Goal: Use online tool/utility: Utilize a website feature to perform a specific function

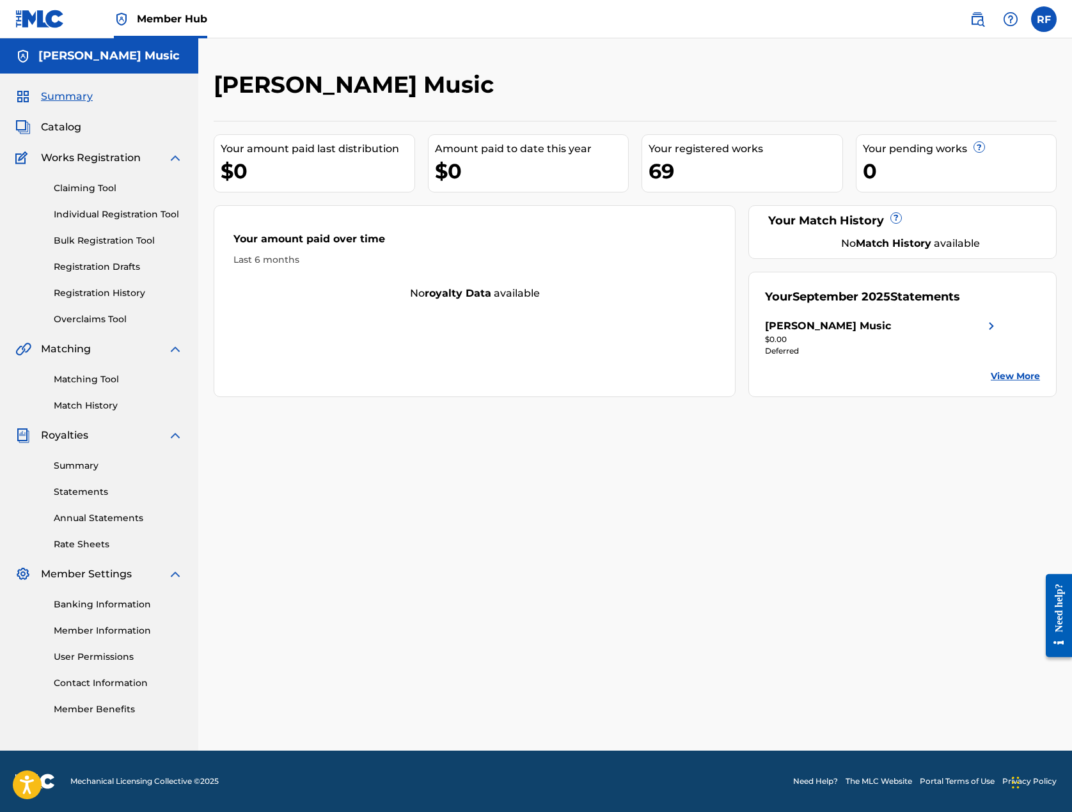
click at [95, 135] on div "Catalog" at bounding box center [99, 127] width 168 height 15
click at [81, 135] on span "Catalog" at bounding box center [61, 127] width 40 height 15
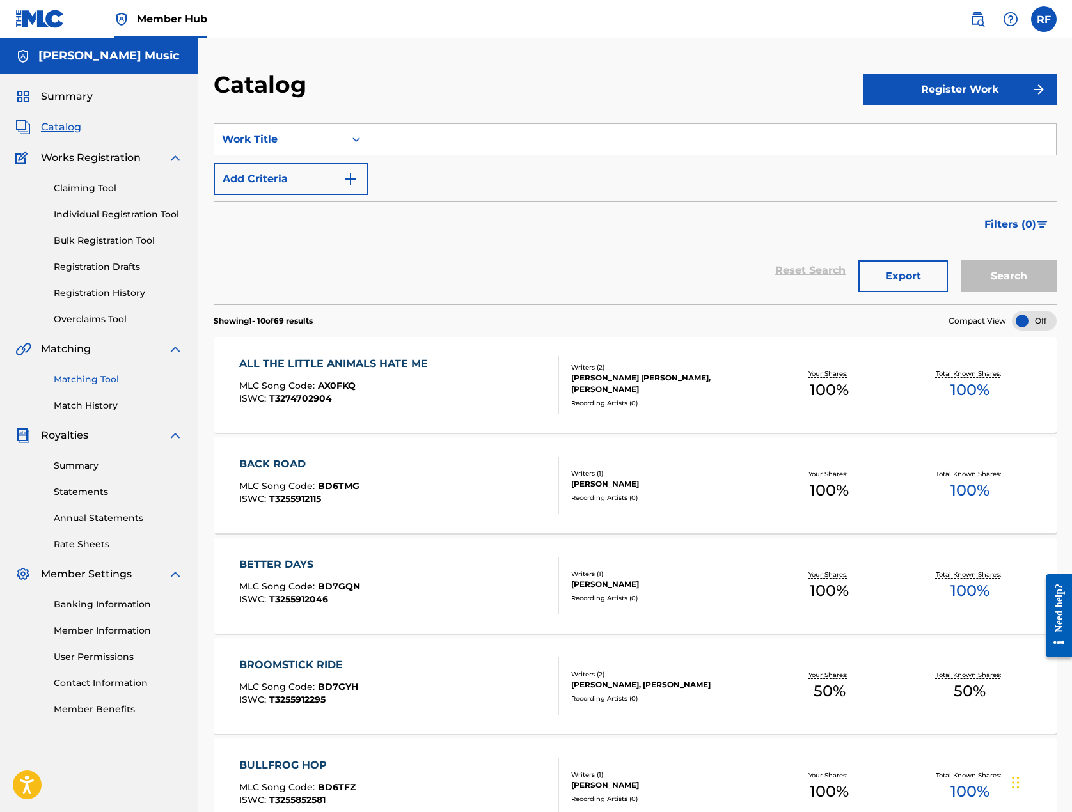
click at [130, 386] on link "Matching Tool" at bounding box center [118, 379] width 129 height 13
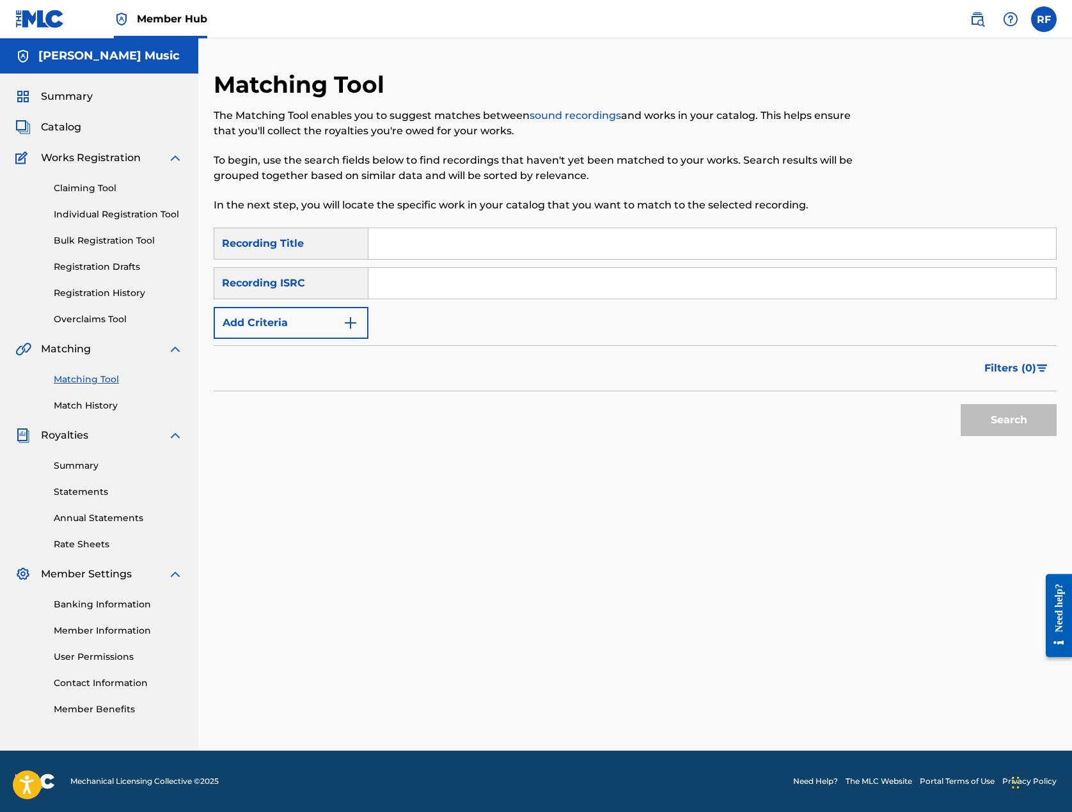
click at [465, 259] on input "Search Form" at bounding box center [711, 243] width 687 height 31
type input "country song"
click at [478, 299] on input "Search Form" at bounding box center [711, 283] width 687 height 31
paste input "QZNTV2001006"
type input "QZNTV2001006"
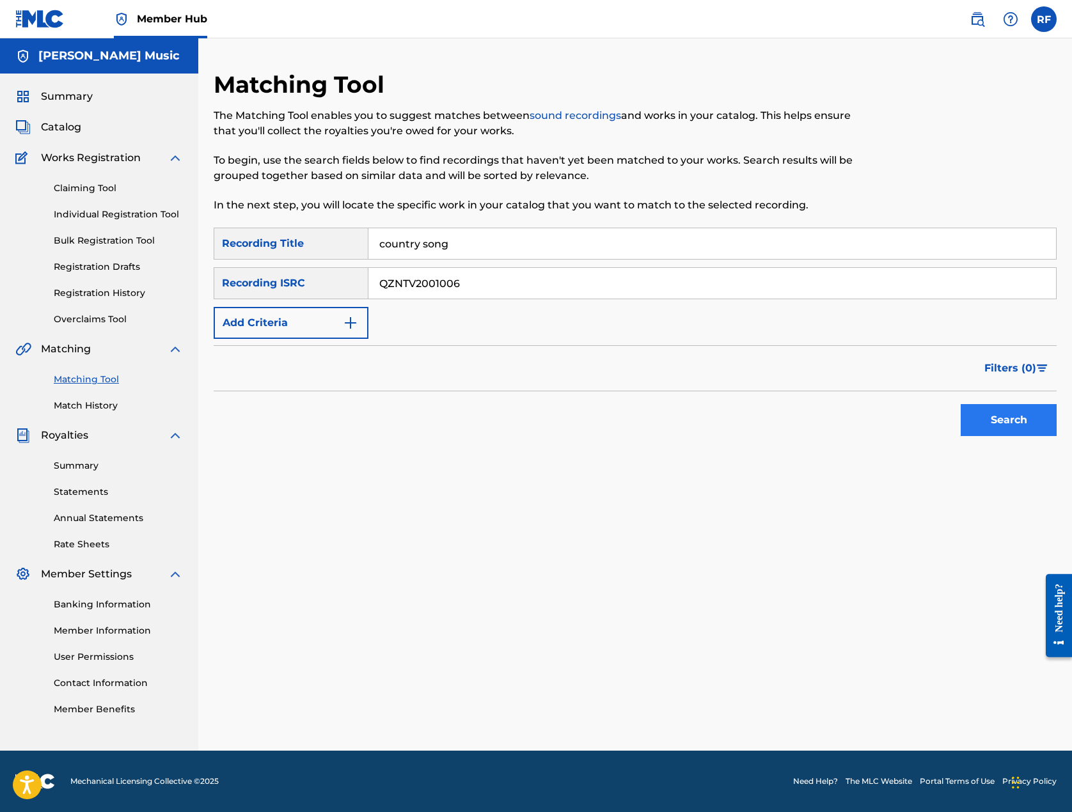
click at [974, 436] on button "Search" at bounding box center [1008, 420] width 96 height 32
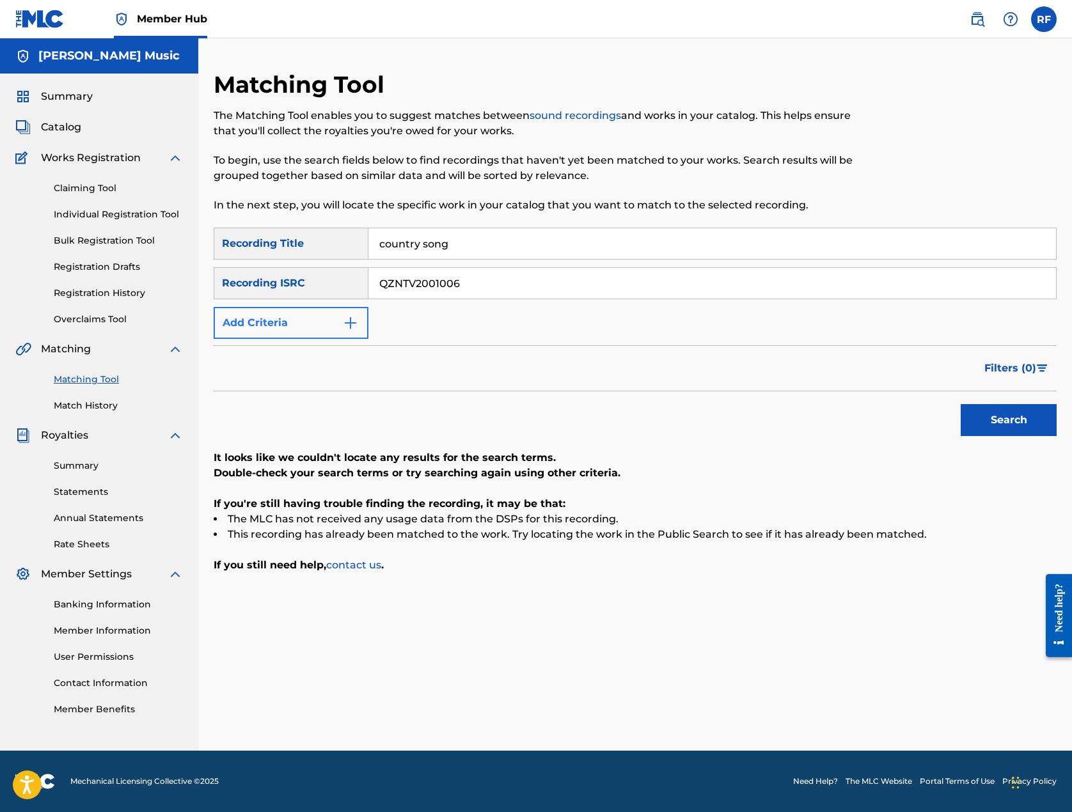
click at [358, 331] on img "Search Form" at bounding box center [350, 322] width 15 height 15
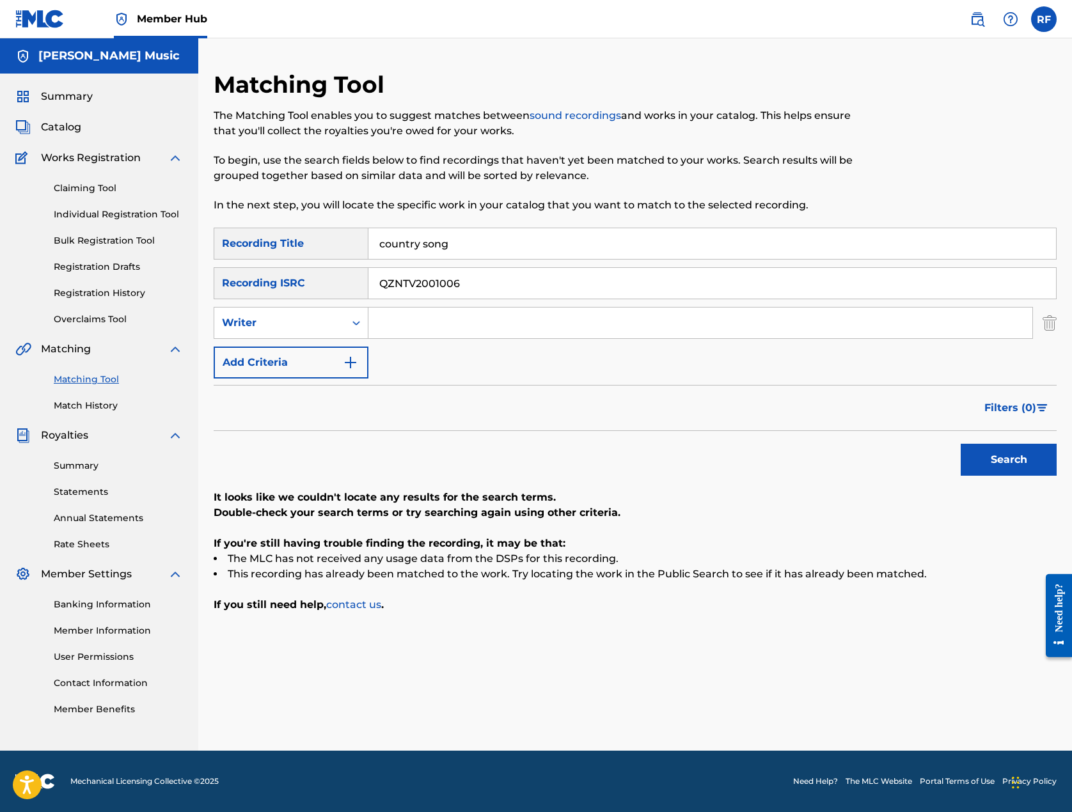
click at [459, 338] on input "Search Form" at bounding box center [700, 323] width 664 height 31
type input "[PERSON_NAME]"
click at [975, 476] on button "Search" at bounding box center [1008, 460] width 96 height 32
drag, startPoint x: 530, startPoint y: 280, endPoint x: 442, endPoint y: 267, distance: 88.6
click at [442, 259] on input "country song" at bounding box center [711, 243] width 687 height 31
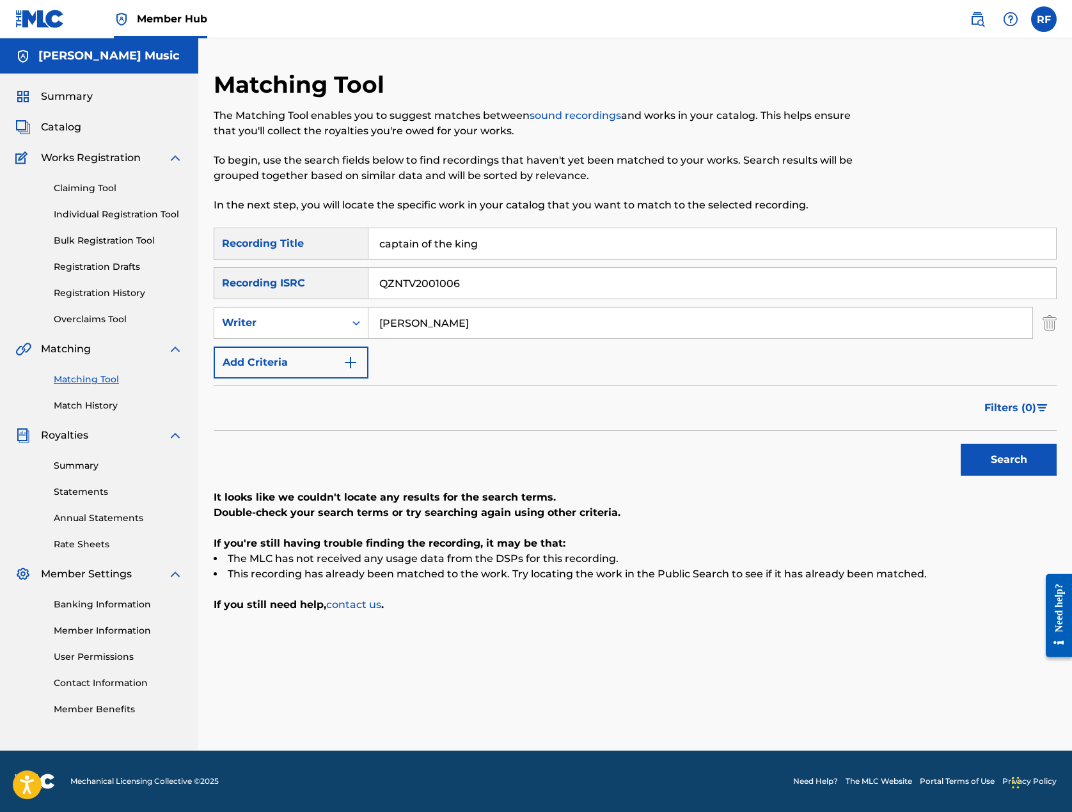
type input "captain of the king"
drag, startPoint x: 535, startPoint y: 321, endPoint x: 528, endPoint y: 321, distance: 7.0
click at [528, 299] on input "QZNTV2001006" at bounding box center [711, 283] width 687 height 31
type input "QZNTV2001005"
click at [978, 476] on button "Search" at bounding box center [1008, 460] width 96 height 32
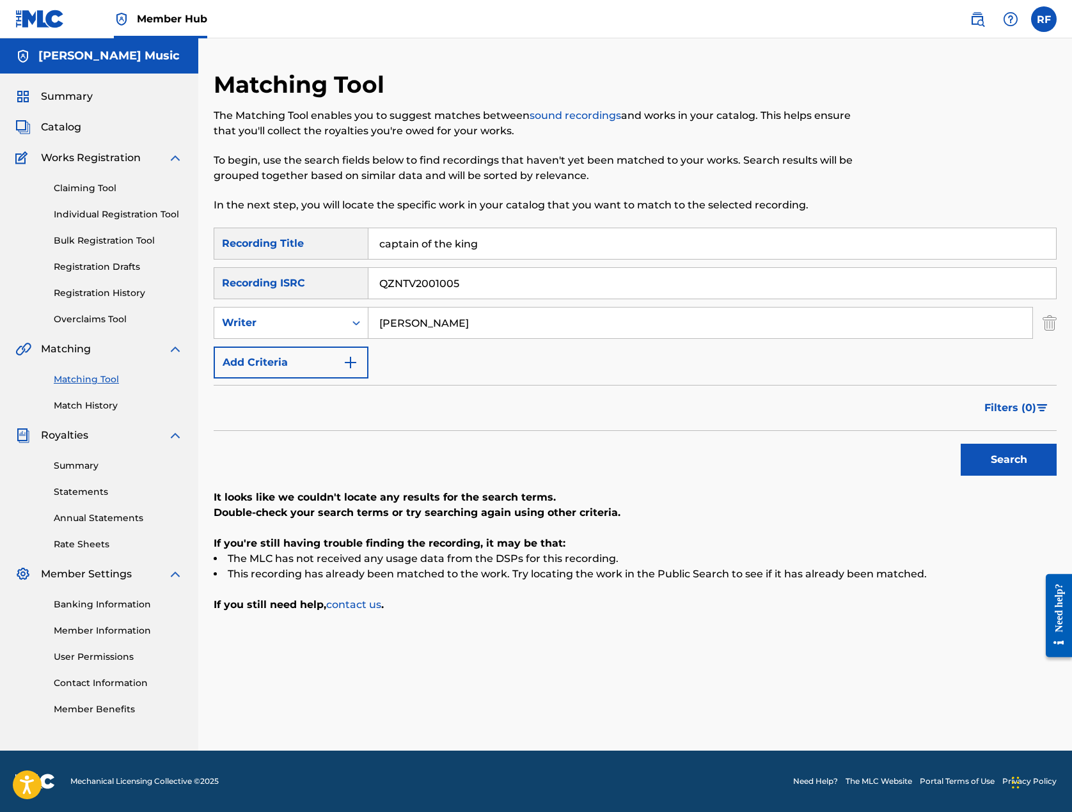
drag, startPoint x: 566, startPoint y: 276, endPoint x: 454, endPoint y: 269, distance: 112.7
click at [454, 259] on input "captain of the king" at bounding box center [711, 243] width 687 height 31
type input "for the last day of el gato"
click at [528, 299] on input "QZNTV2001005" at bounding box center [711, 283] width 687 height 31
click at [988, 476] on button "Search" at bounding box center [1008, 460] width 96 height 32
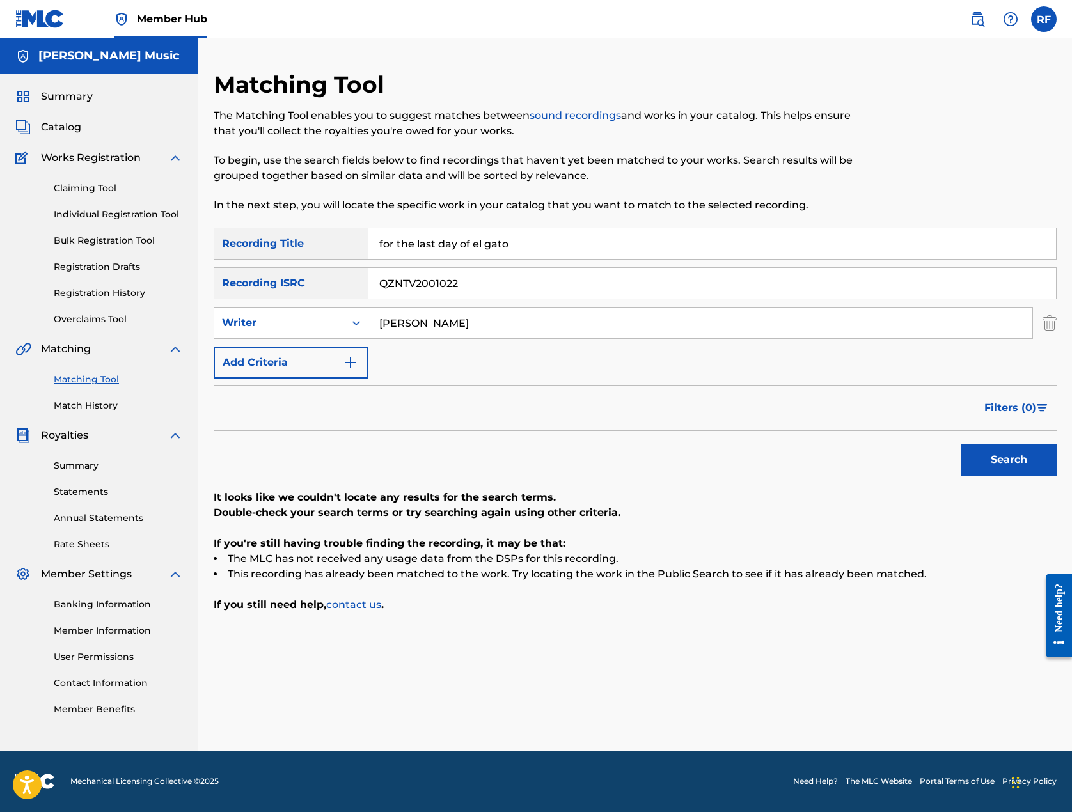
drag, startPoint x: 533, startPoint y: 322, endPoint x: 522, endPoint y: 322, distance: 11.5
click at [522, 299] on input "QZNTV2001022" at bounding box center [711, 283] width 687 height 31
type input "QZNTV2001033"
click at [977, 476] on button "Search" at bounding box center [1008, 460] width 96 height 32
drag, startPoint x: 569, startPoint y: 267, endPoint x: 449, endPoint y: 265, distance: 120.2
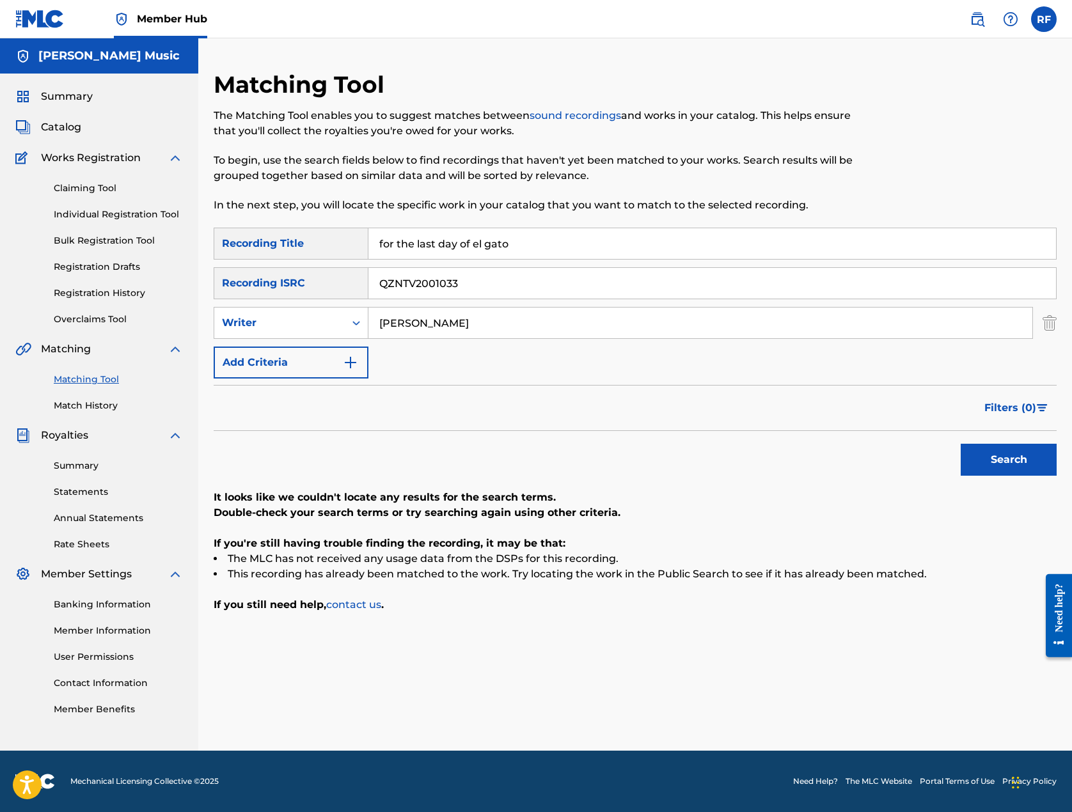
click at [449, 259] on input "for the last day of el gato" at bounding box center [711, 243] width 687 height 31
click at [995, 476] on button "Search" at bounding box center [1008, 460] width 96 height 32
drag, startPoint x: 553, startPoint y: 271, endPoint x: 412, endPoint y: 249, distance: 143.0
click at [412, 249] on div "Matching Tool The Matching Tool enables you to suggest matches between sound re…" at bounding box center [635, 410] width 843 height 680
type input "Livin' Country"
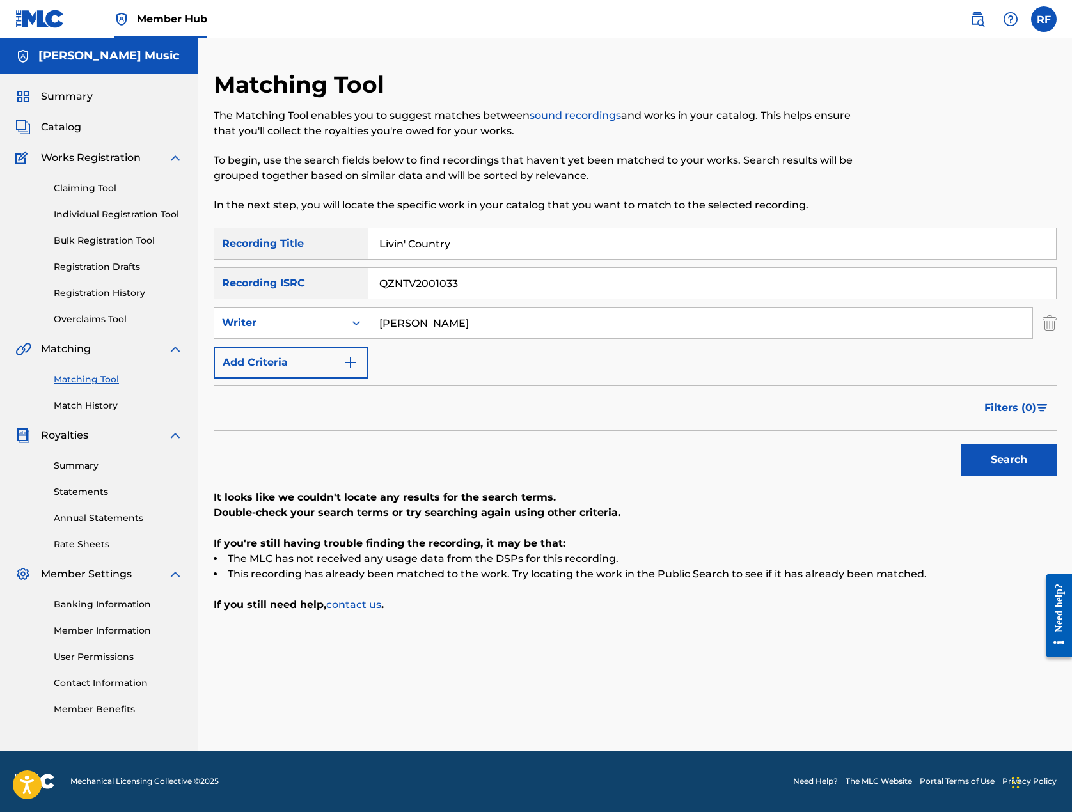
click at [529, 299] on input "QZNTV2001033" at bounding box center [711, 283] width 687 height 31
type input "QZNTV2001035"
click at [967, 476] on button "Search" at bounding box center [1008, 460] width 96 height 32
drag, startPoint x: 530, startPoint y: 269, endPoint x: 422, endPoint y: 256, distance: 108.8
click at [422, 256] on div "SearchWithCriteriae3659819-a03c-4d30-ab8f-5d92ece30031 Recording Title Livin' C…" at bounding box center [635, 244] width 843 height 32
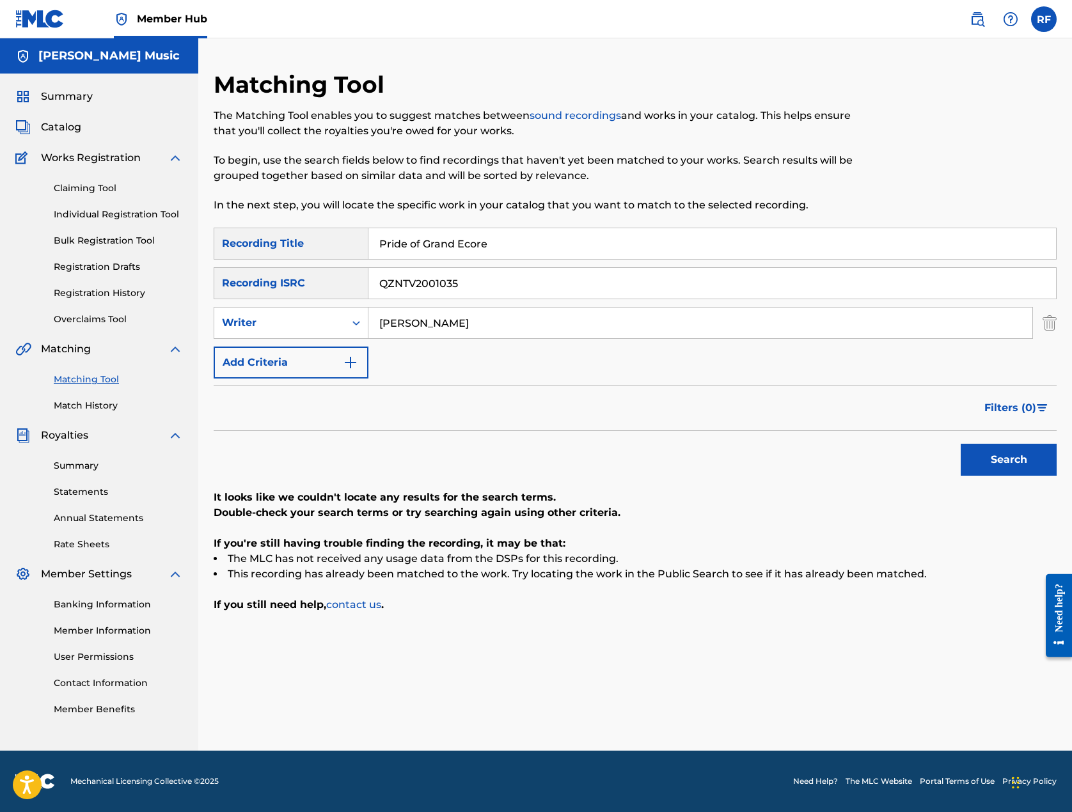
type input "Pride of Grand Ecore"
drag, startPoint x: 533, startPoint y: 320, endPoint x: 522, endPoint y: 320, distance: 10.9
click at [522, 299] on input "QZNTV2001035" at bounding box center [711, 283] width 687 height 31
type input "QZNTV2001047"
click at [995, 476] on button "Search" at bounding box center [1008, 460] width 96 height 32
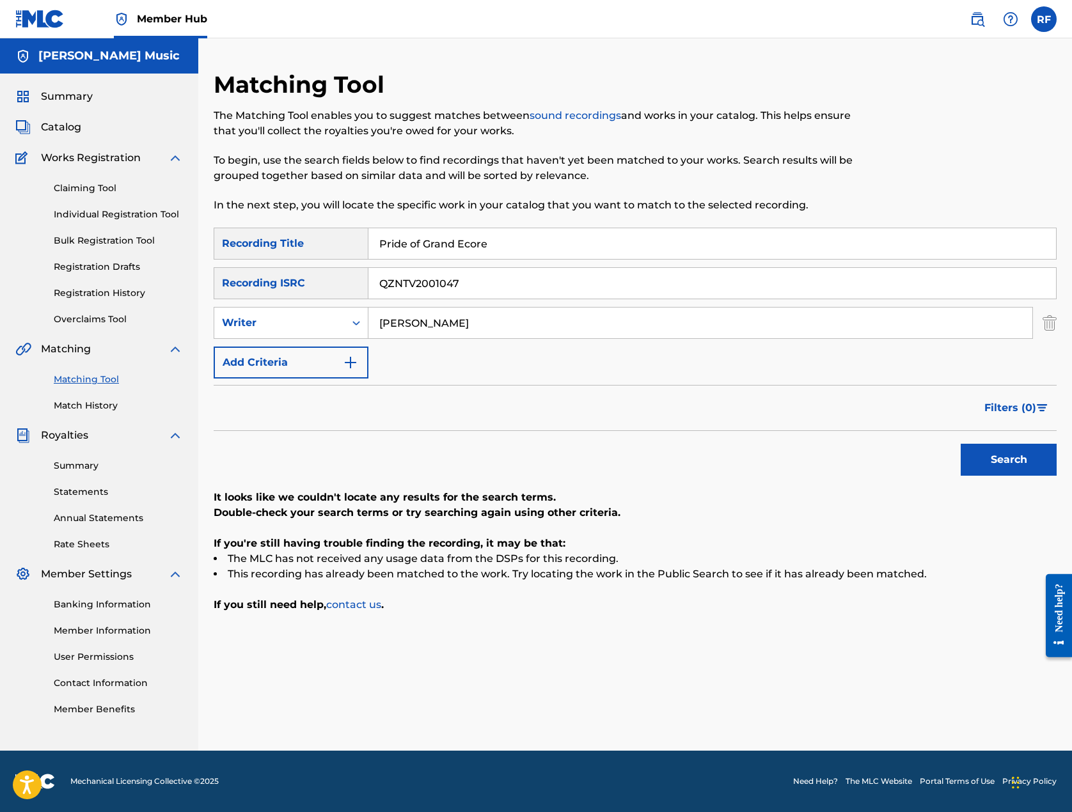
drag, startPoint x: 565, startPoint y: 275, endPoint x: 440, endPoint y: 272, distance: 125.3
click at [440, 260] on div "SearchWithCriteriae3659819-a03c-4d30-ab8f-5d92ece30031 Recording Title Pride of…" at bounding box center [635, 244] width 843 height 32
type input "Rock Rhythm Roll"
drag, startPoint x: 536, startPoint y: 321, endPoint x: 529, endPoint y: 320, distance: 6.4
click at [529, 299] on input "QZNTV2001047" at bounding box center [711, 283] width 687 height 31
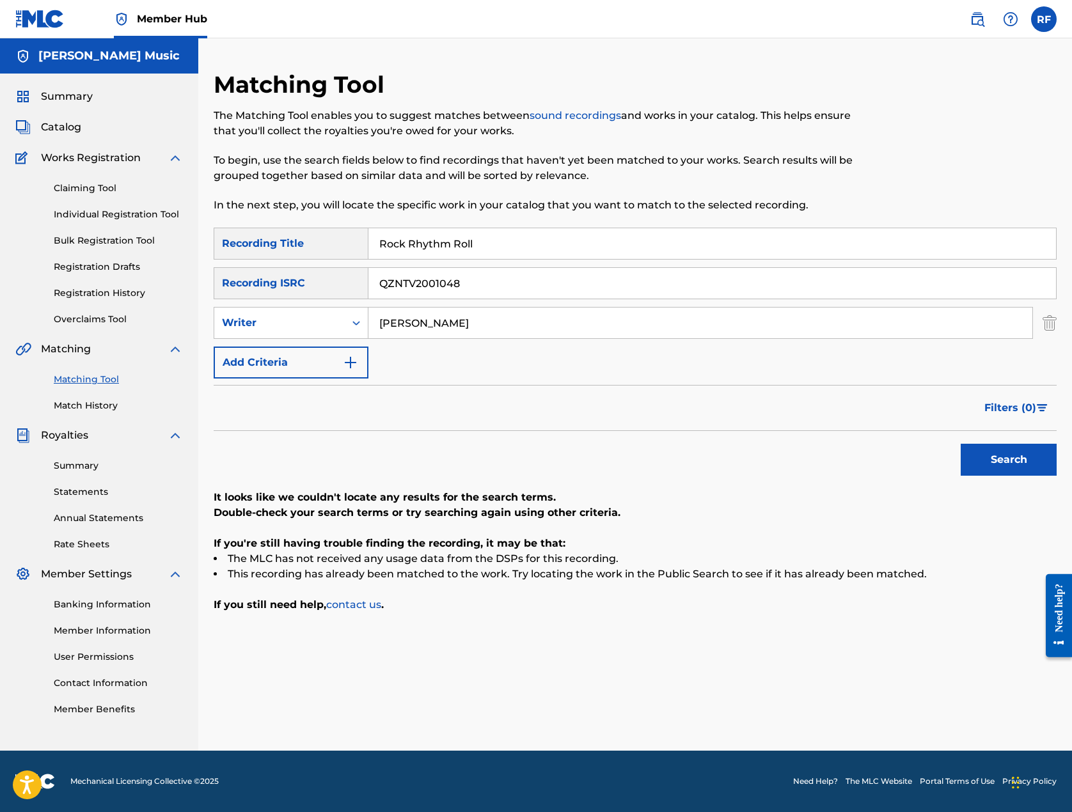
type input "QZNTV2001048"
click at [995, 476] on button "Search" at bounding box center [1008, 460] width 96 height 32
drag, startPoint x: 549, startPoint y: 267, endPoint x: 417, endPoint y: 256, distance: 132.1
click at [417, 256] on div "SearchWithCriteriae3659819-a03c-4d30-ab8f-5d92ece30031 Recording Title Rock Rhy…" at bounding box center [635, 244] width 843 height 32
type input "vamos blues"
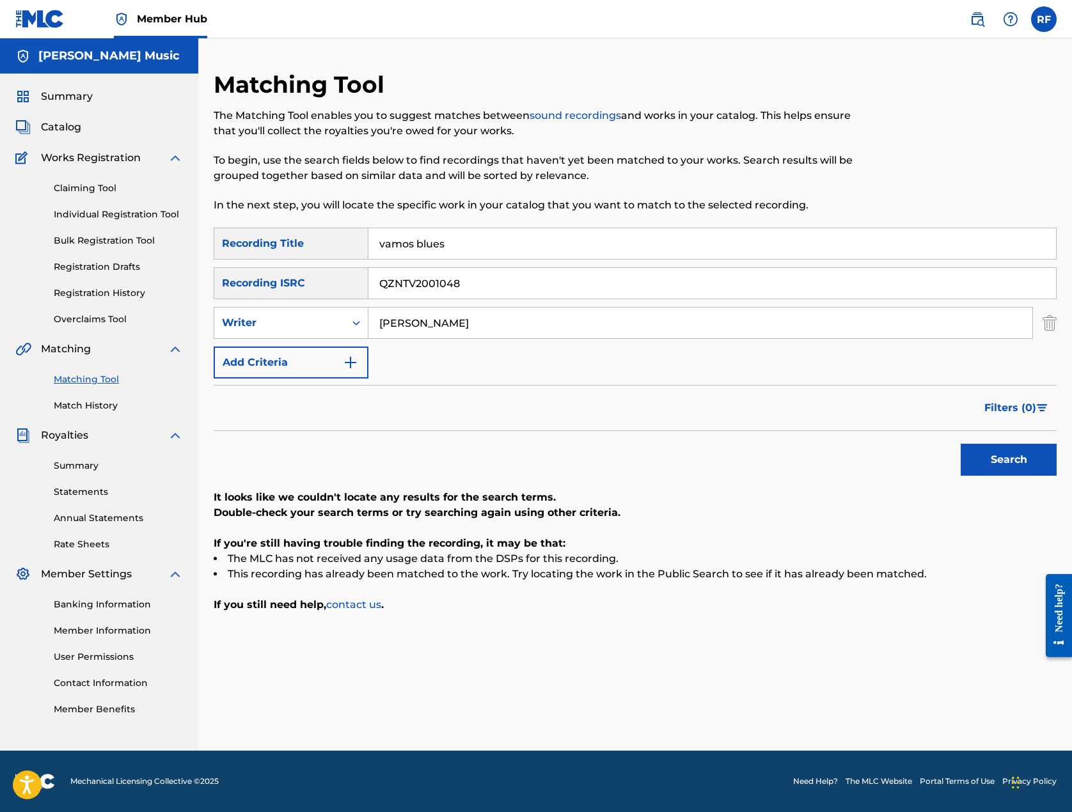
click at [524, 299] on input "QZNTV2001048" at bounding box center [711, 283] width 687 height 31
type input "QZNTV2001068"
click at [995, 476] on button "Search" at bounding box center [1008, 460] width 96 height 32
drag, startPoint x: 529, startPoint y: 274, endPoint x: 436, endPoint y: 263, distance: 93.9
click at [436, 260] on div "SearchWithCriteriae3659819-a03c-4d30-ab8f-5d92ece30031 Recording Title vamos bl…" at bounding box center [635, 244] width 843 height 32
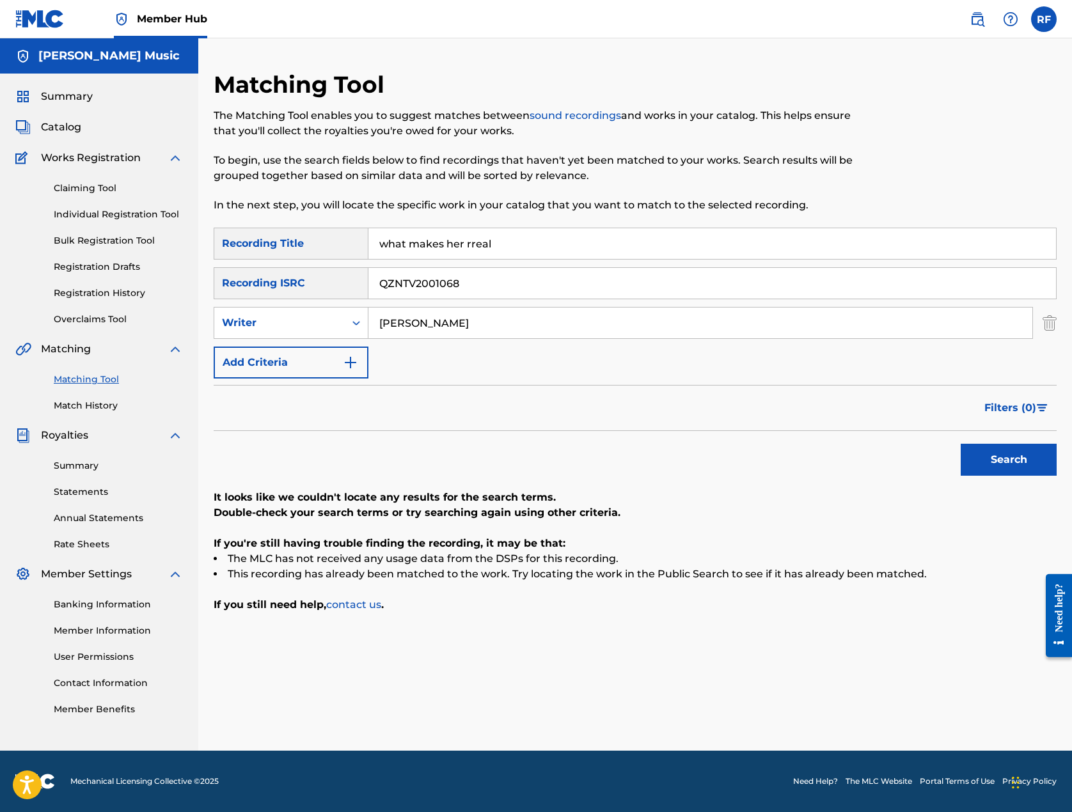
click at [995, 476] on button "Search" at bounding box center [1008, 460] width 96 height 32
type input "what makes her real"
click at [533, 299] on input "QZNTV2001068" at bounding box center [711, 283] width 687 height 31
click at [527, 299] on input "QZNTV2001068" at bounding box center [711, 283] width 687 height 31
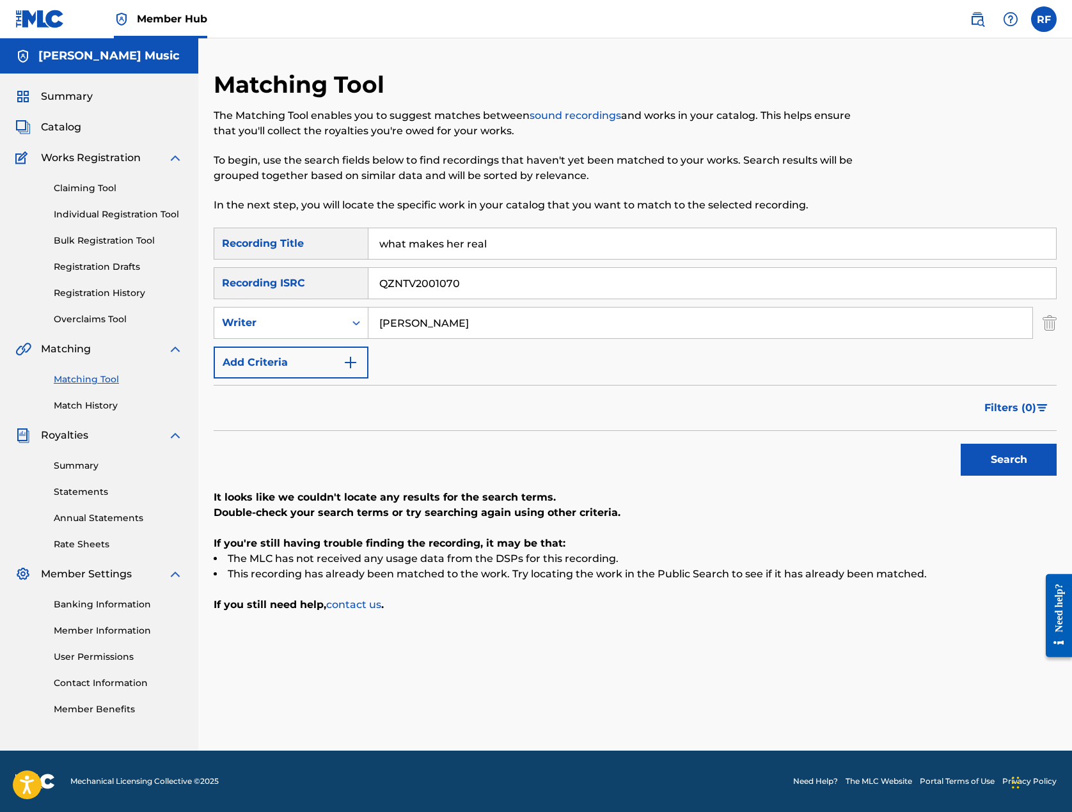
type input "QZNTV2001070"
click at [995, 476] on button "Search" at bounding box center [1008, 460] width 96 height 32
drag, startPoint x: 563, startPoint y: 272, endPoint x: 440, endPoint y: 274, distance: 122.1
click at [440, 260] on div "SearchWithCriteriae3659819-a03c-4d30-ab8f-5d92ece30031 Recording Title what mak…" at bounding box center [635, 244] width 843 height 32
type input "when the clock strikes"
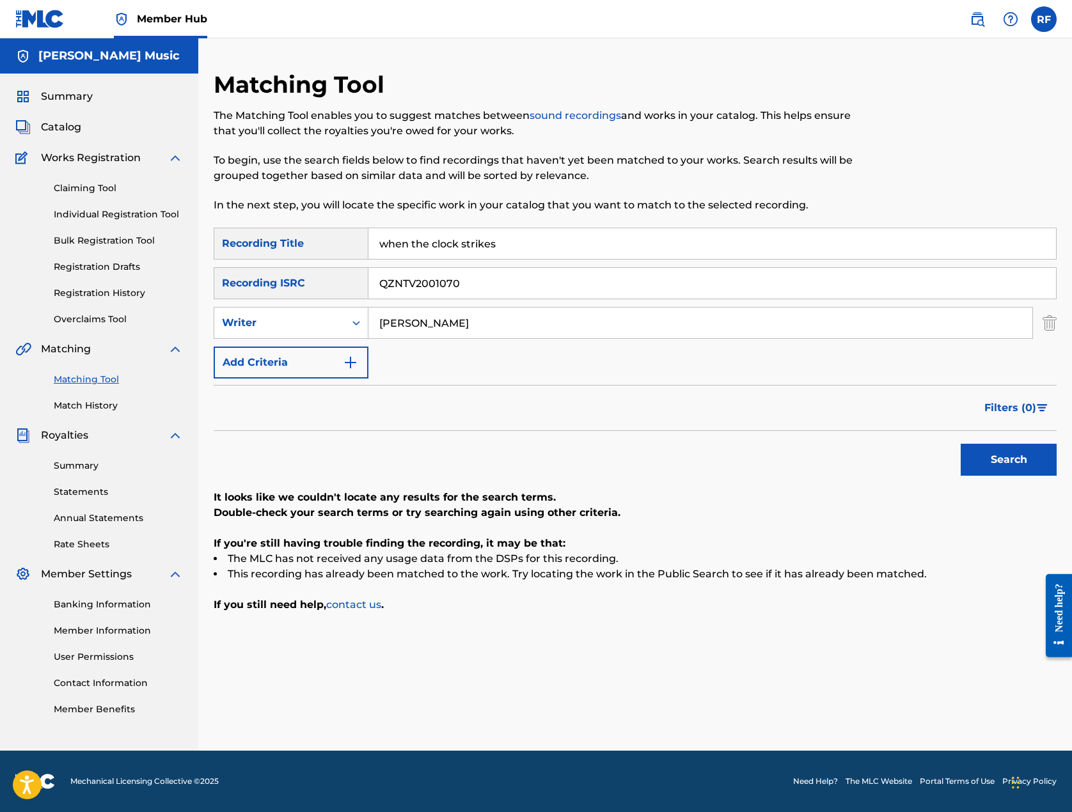
click at [535, 299] on input "QZNTV2001070" at bounding box center [711, 283] width 687 height 31
type input "QZNTV2001072"
click at [995, 476] on button "Search" at bounding box center [1008, 460] width 96 height 32
click at [965, 476] on button "Search" at bounding box center [1008, 460] width 96 height 32
click at [1031, 26] on label at bounding box center [1044, 19] width 26 height 26
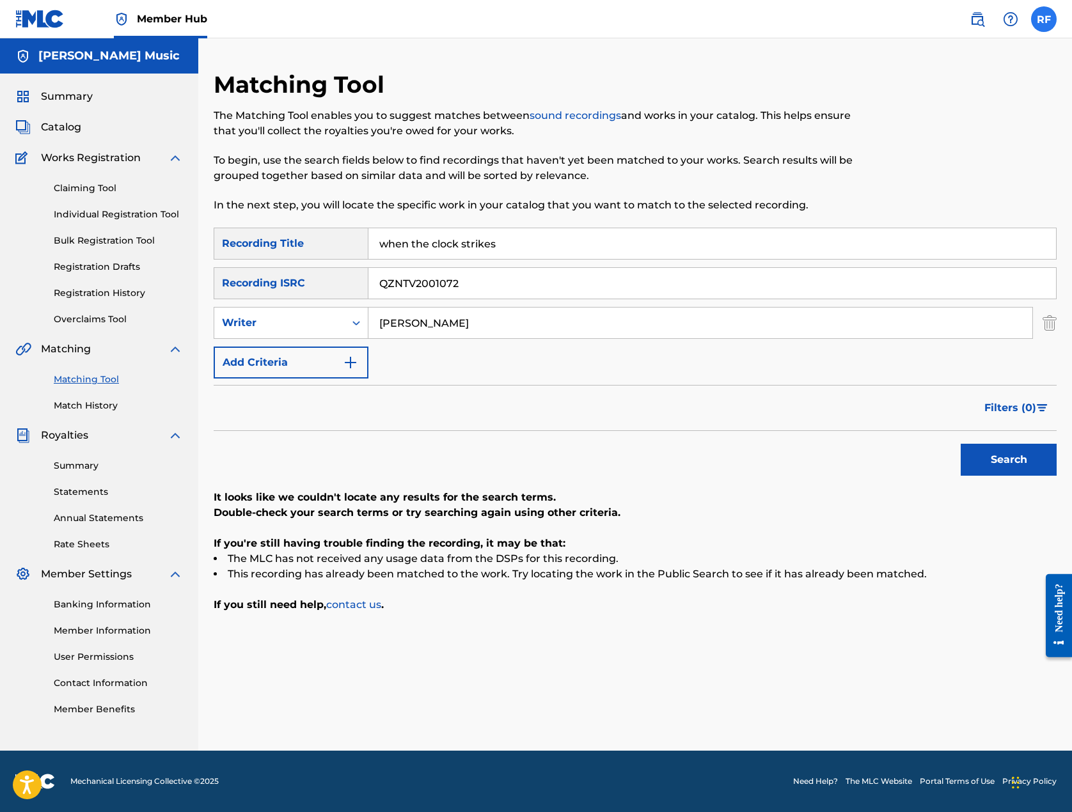
click at [1043, 19] on input "RF [PERSON_NAME] [EMAIL_ADDRESS][DOMAIN_NAME] Notification Preferences Profile …" at bounding box center [1043, 19] width 0 height 0
click at [905, 187] on p "Log out" at bounding box center [920, 181] width 30 height 12
click at [1043, 19] on input "RF [PERSON_NAME] [EMAIL_ADDRESS][DOMAIN_NAME] Notification Preferences Profile …" at bounding box center [1043, 19] width 0 height 0
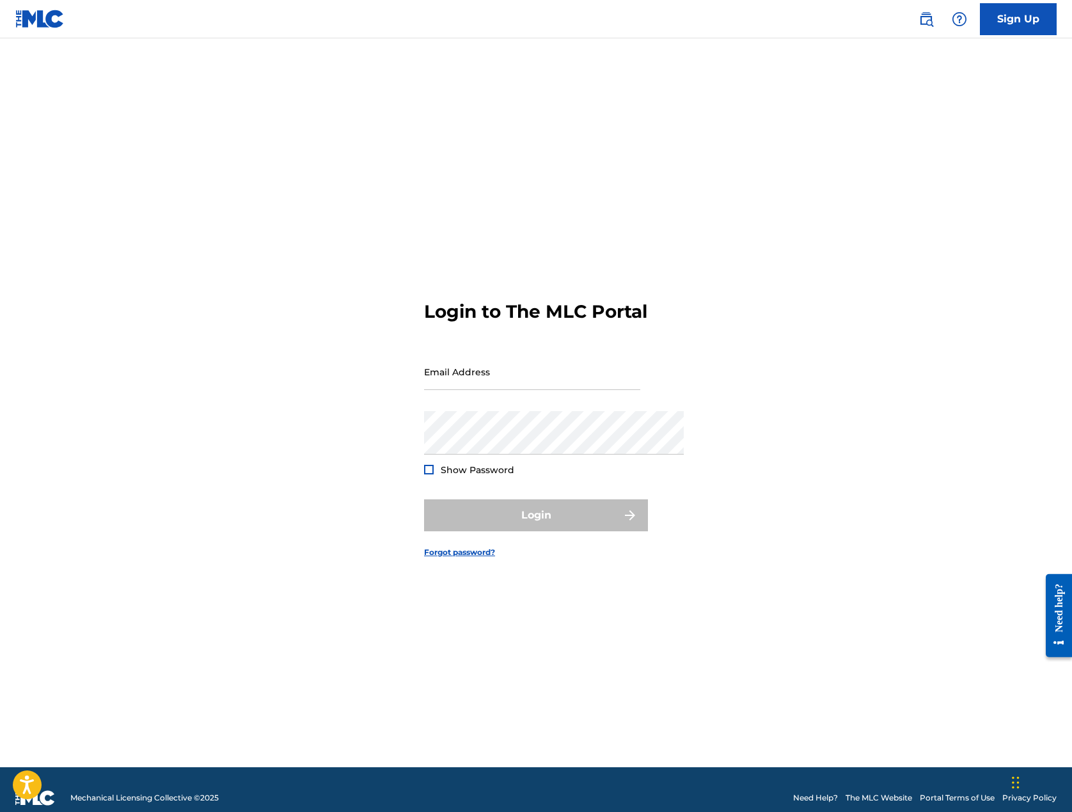
click at [739, 3] on nav "Sign Up" at bounding box center [536, 19] width 1072 height 38
